Goal: Information Seeking & Learning: Compare options

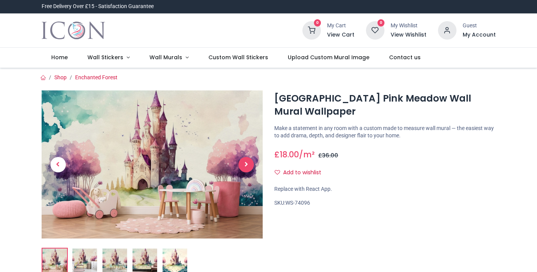
click at [242, 168] on span "Next" at bounding box center [245, 164] width 15 height 15
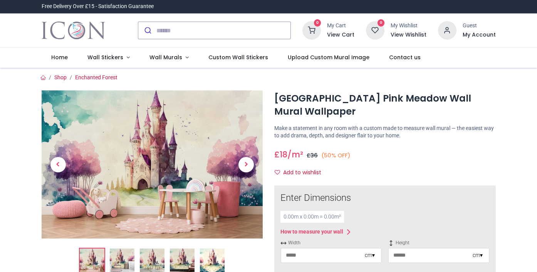
click at [242, 168] on span "Next" at bounding box center [245, 164] width 15 height 15
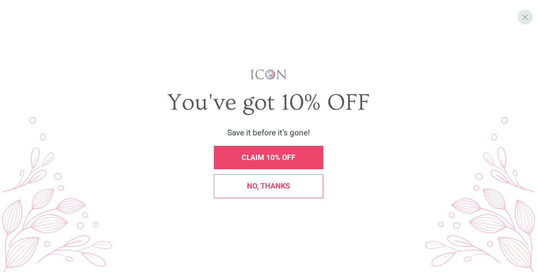
click at [526, 13] on span "X" at bounding box center [524, 17] width 7 height 10
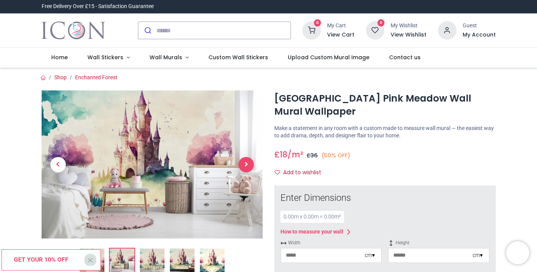
click at [249, 166] on span "Next" at bounding box center [245, 164] width 15 height 15
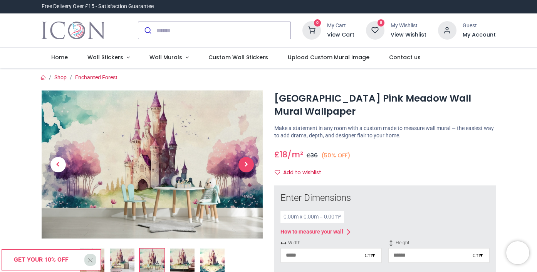
click at [249, 166] on span "Next" at bounding box center [245, 164] width 15 height 15
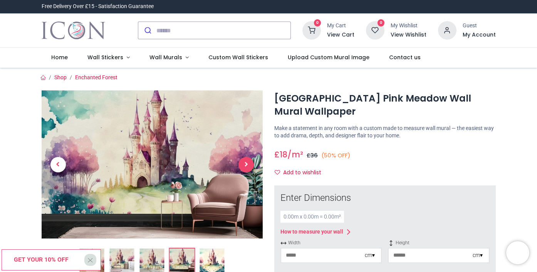
click at [249, 166] on span "Next" at bounding box center [245, 164] width 15 height 15
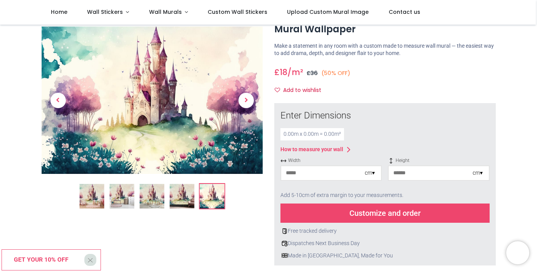
scroll to position [52, 0]
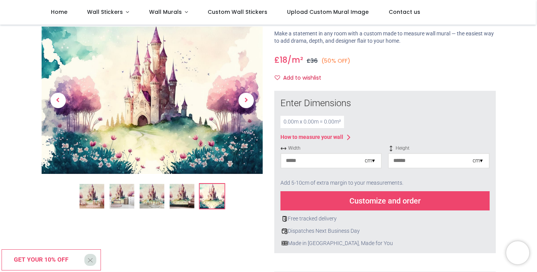
click at [149, 206] on img at bounding box center [151, 196] width 25 height 25
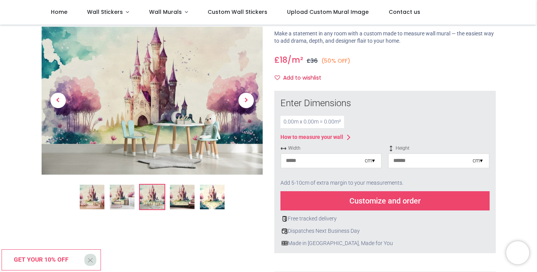
click at [127, 198] on img at bounding box center [122, 197] width 25 height 25
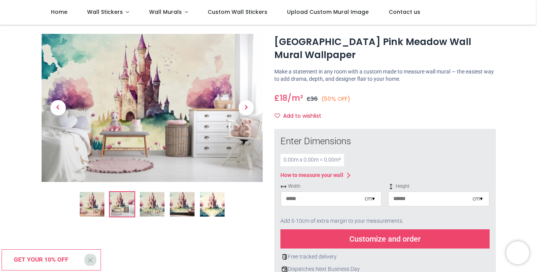
scroll to position [8, 0]
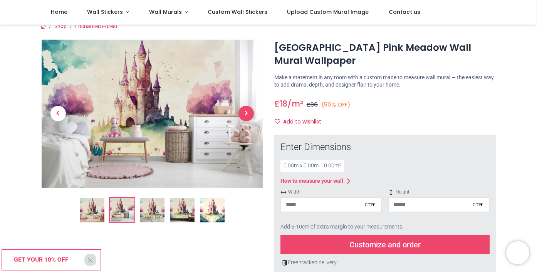
click at [248, 116] on span "Next" at bounding box center [245, 113] width 15 height 15
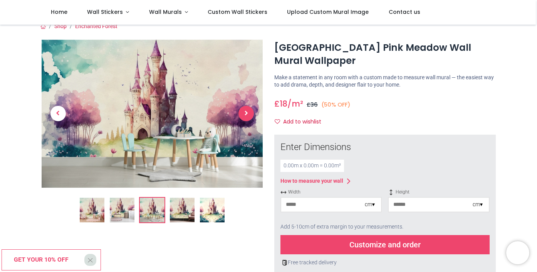
click at [248, 116] on span "Next" at bounding box center [245, 113] width 15 height 15
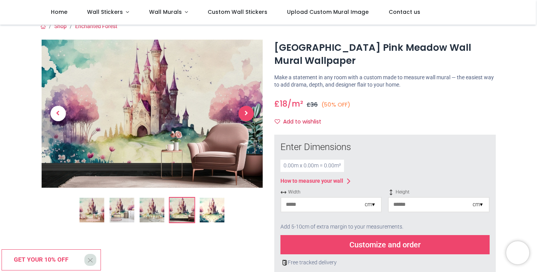
click at [248, 116] on span "Next" at bounding box center [245, 113] width 15 height 15
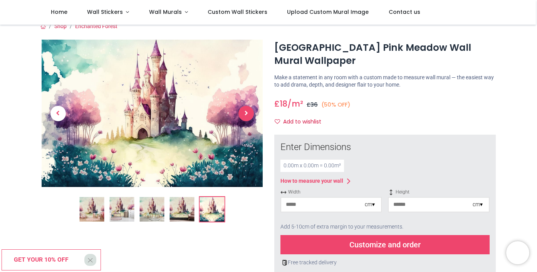
click at [248, 116] on span "Next" at bounding box center [245, 113] width 15 height 15
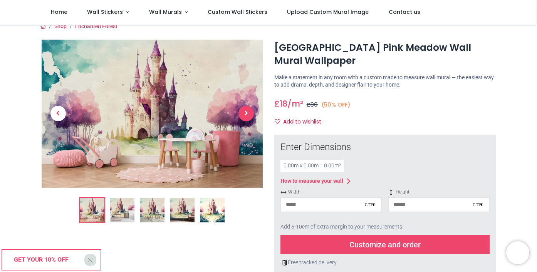
click at [248, 116] on span "Next" at bounding box center [245, 113] width 15 height 15
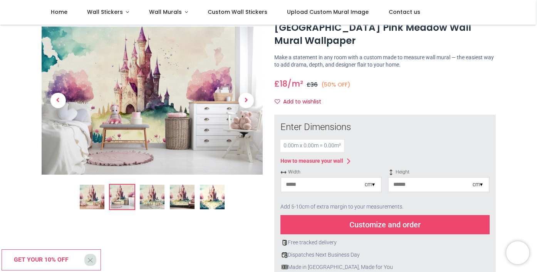
scroll to position [29, 0]
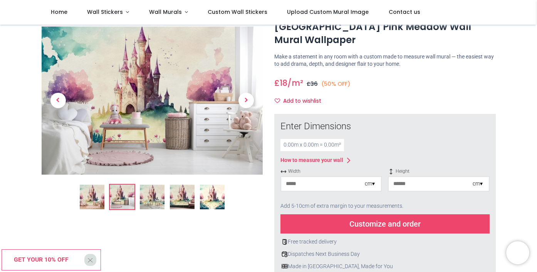
click at [154, 195] on img at bounding box center [152, 197] width 25 height 25
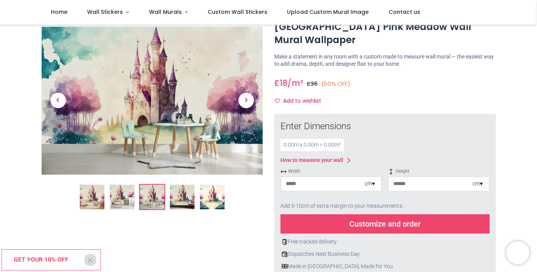
click at [179, 198] on img at bounding box center [182, 197] width 25 height 25
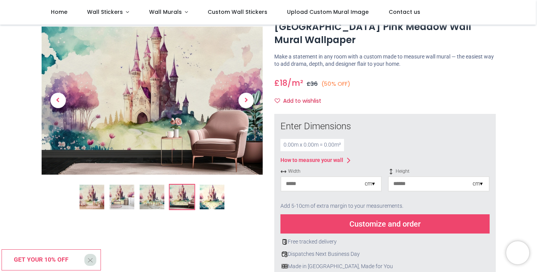
click at [209, 199] on img at bounding box center [211, 197] width 25 height 25
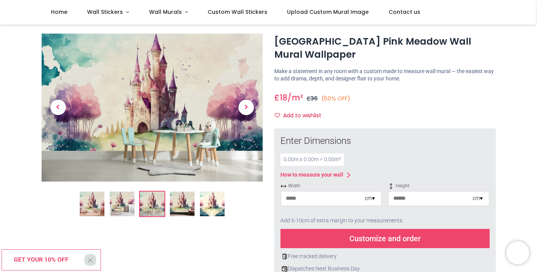
scroll to position [9, 0]
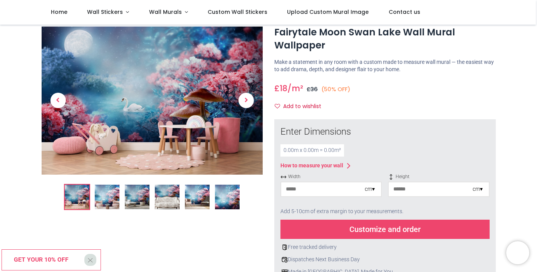
scroll to position [24, 0]
click at [109, 198] on img at bounding box center [107, 197] width 25 height 25
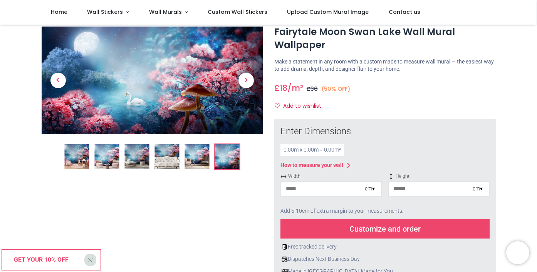
click at [174, 158] on img at bounding box center [166, 157] width 25 height 25
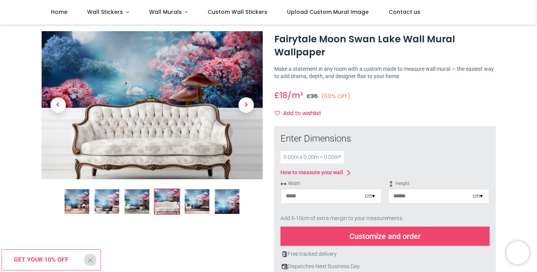
scroll to position [19, 0]
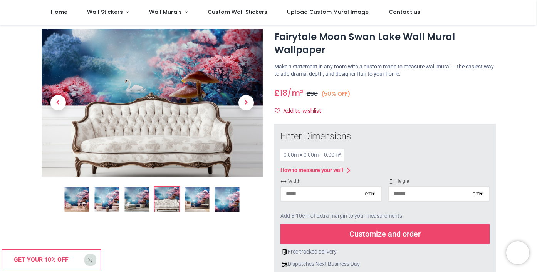
click at [228, 200] on img at bounding box center [226, 199] width 25 height 25
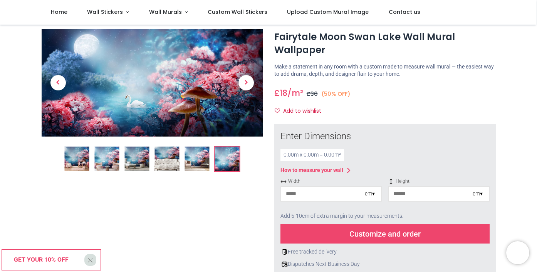
scroll to position [0, 0]
